Goal: Find specific page/section: Find specific page/section

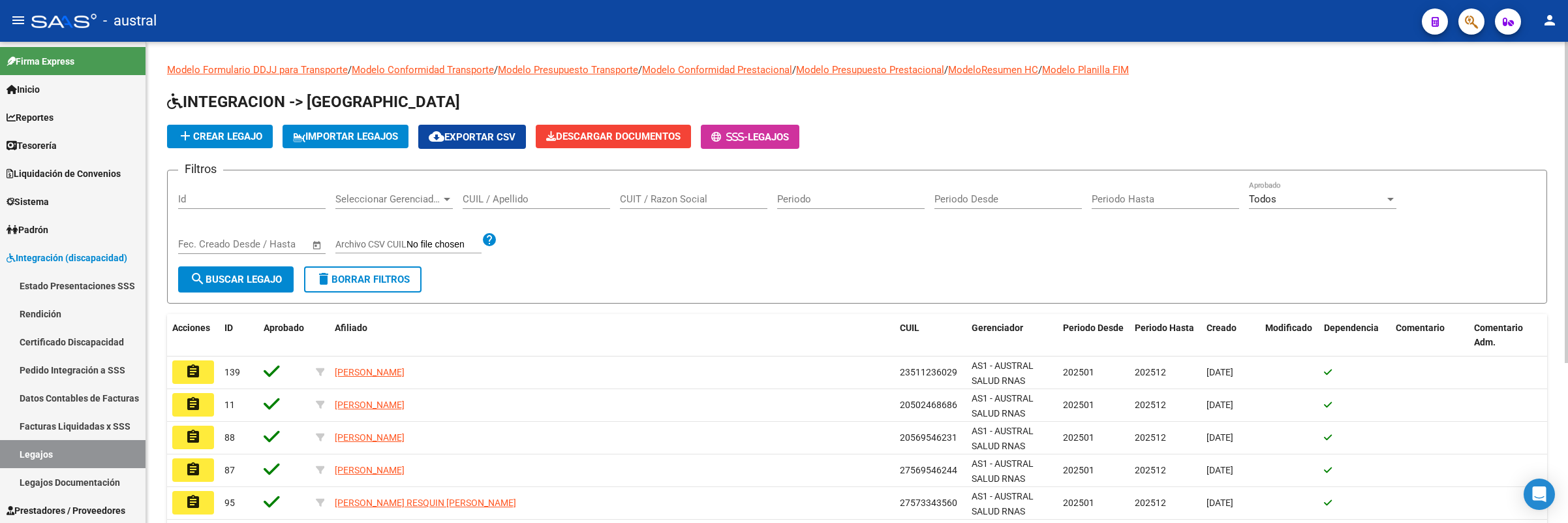
click at [478, 201] on input "CUIL / Apellido" at bounding box center [536, 199] width 148 height 12
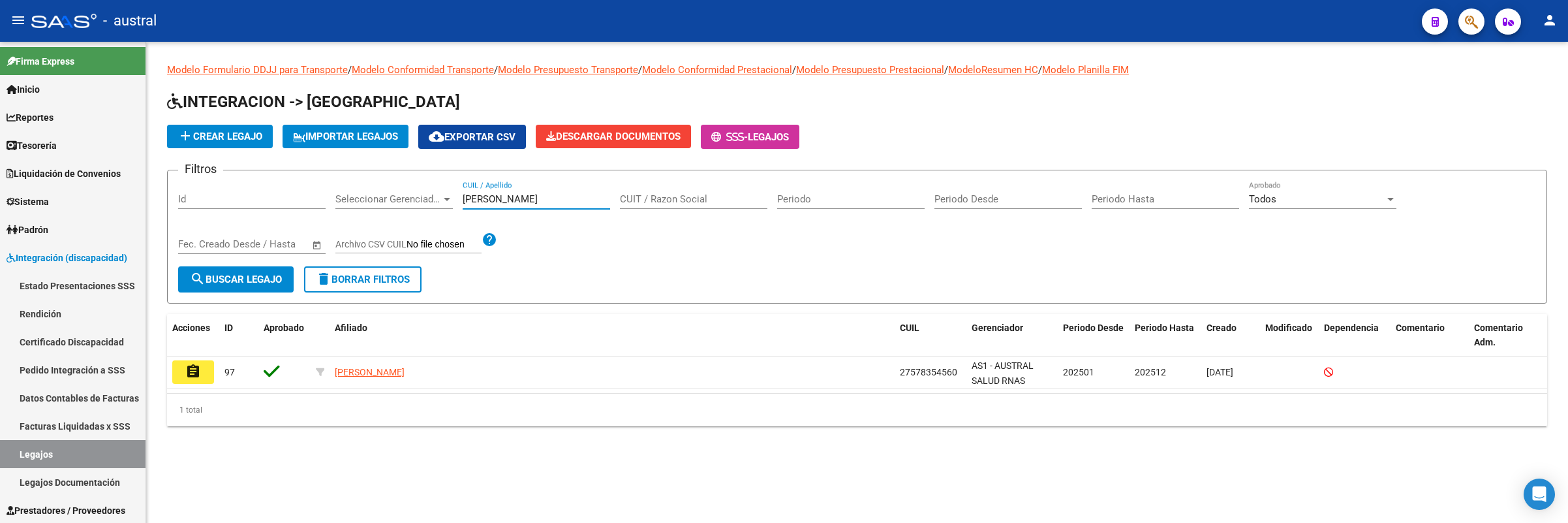
drag, startPoint x: 505, startPoint y: 202, endPoint x: 351, endPoint y: 170, distance: 157.3
click at [351, 170] on form "Filtros Id Seleccionar Gerenciador Seleccionar Gerenciador [PERSON_NAME] / Apel…" at bounding box center [857, 236] width 1380 height 134
click at [496, 203] on input "roman" at bounding box center [536, 199] width 148 height 12
click at [509, 192] on div "[PERSON_NAME] / Apellido" at bounding box center [536, 195] width 148 height 28
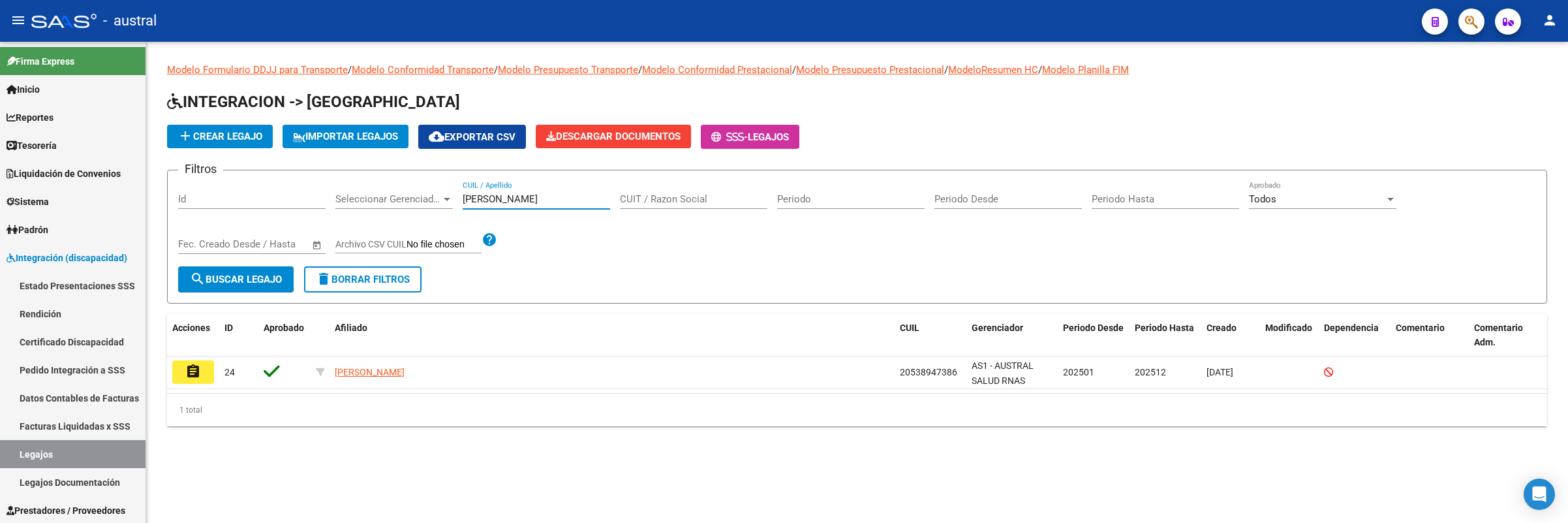
click at [509, 197] on input "[PERSON_NAME]" at bounding box center [536, 199] width 148 height 12
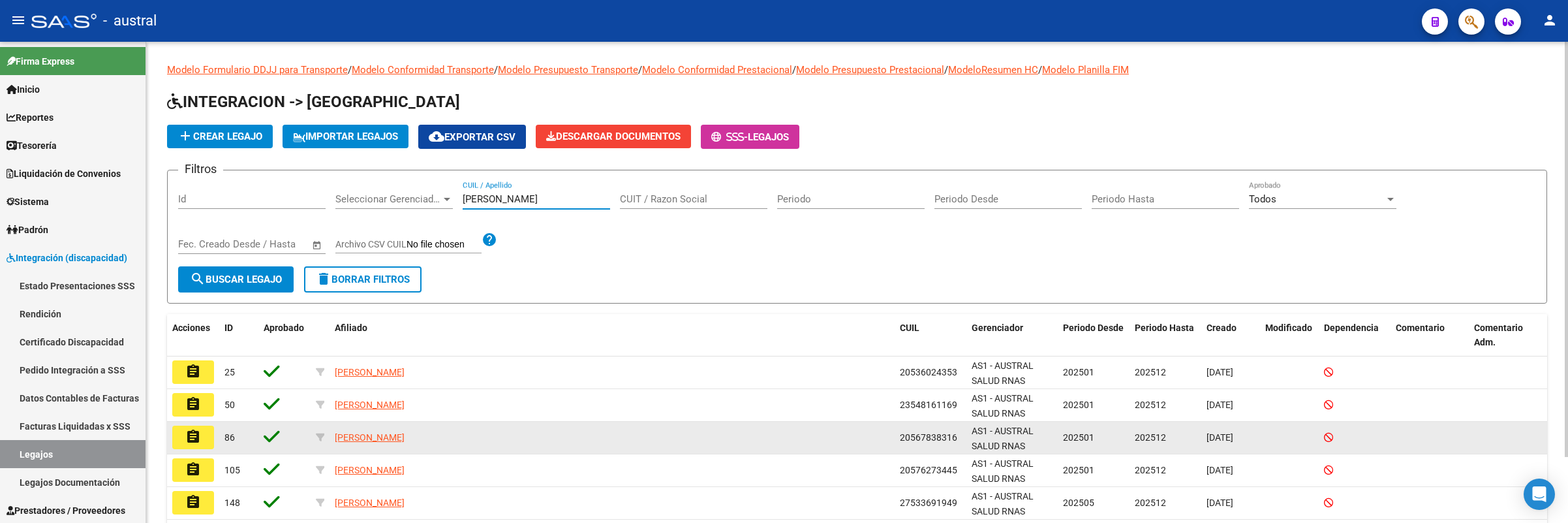
scroll to position [76, 0]
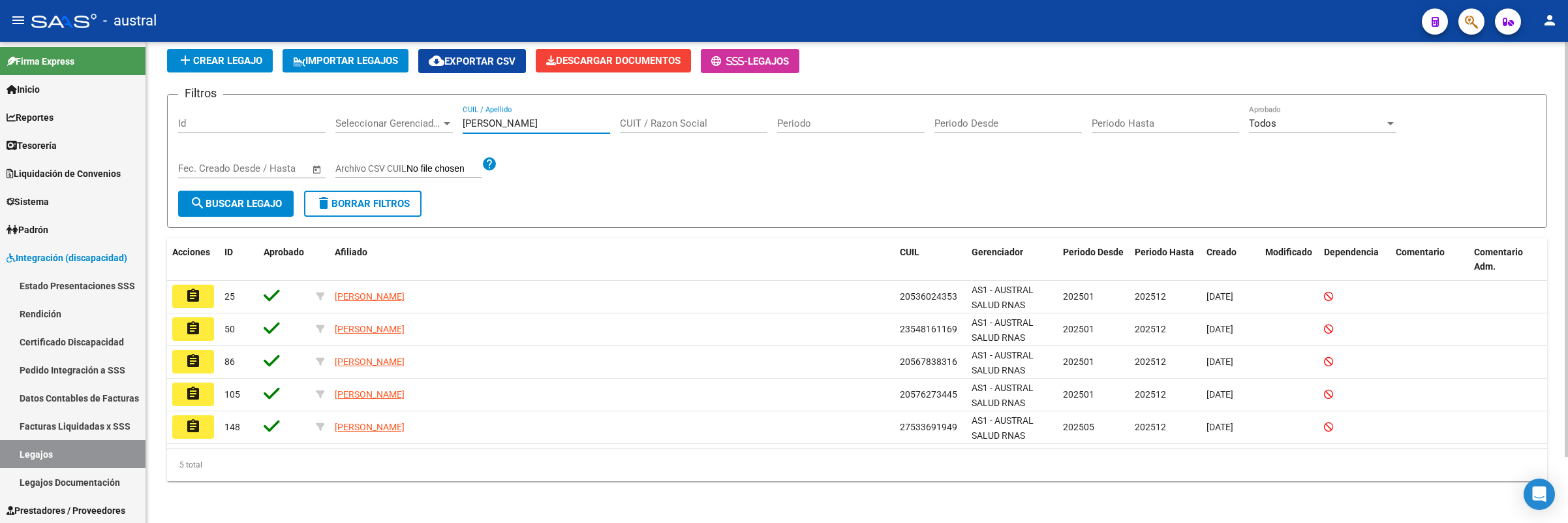
drag, startPoint x: 533, startPoint y: 124, endPoint x: 337, endPoint y: 123, distance: 196.0
click at [337, 123] on div "Filtros Id Seleccionar Gerenciador Seleccionar Gerenciador fernandez CUIL / Ape…" at bounding box center [857, 147] width 1358 height 85
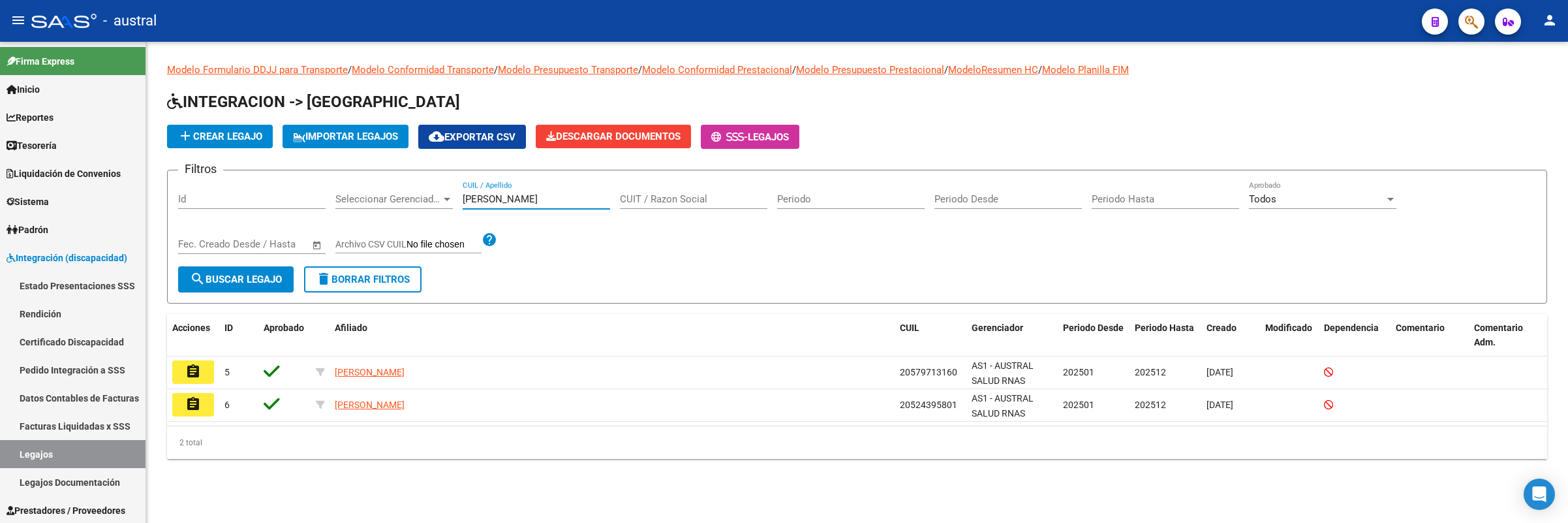
scroll to position [0, 0]
type input "[PERSON_NAME]"
